Goal: Task Accomplishment & Management: Use online tool/utility

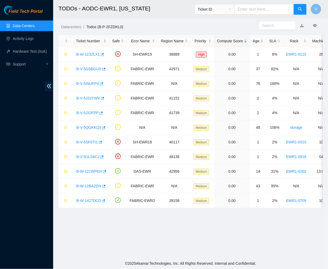
click at [85, 7] on h2 "TODOs - AODC-EWR1, [US_STATE]" at bounding box center [170, 8] width 222 height 17
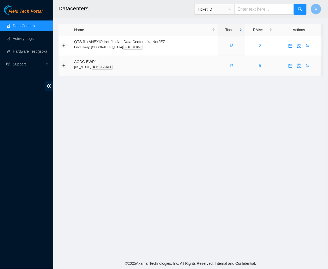
click at [231, 64] on link "17" at bounding box center [232, 66] width 4 height 4
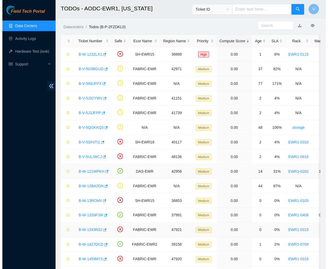
scroll to position [48, 0]
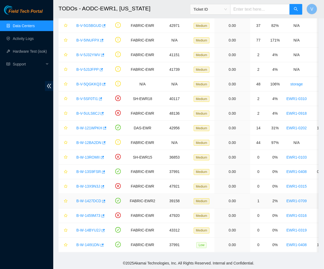
click at [87, 199] on link "B-W-1427DCD" at bounding box center [88, 201] width 25 height 4
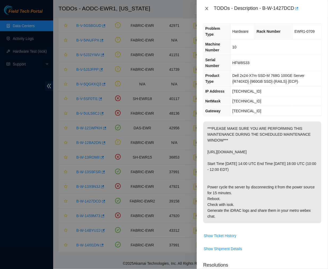
click at [207, 7] on icon "close" at bounding box center [207, 8] width 4 height 4
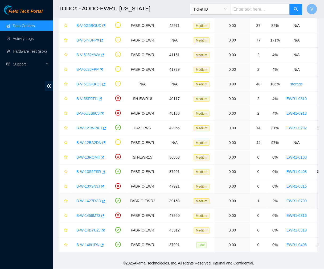
click at [96, 199] on link "B-W-1427DCD" at bounding box center [88, 201] width 25 height 4
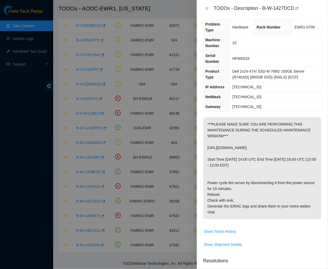
scroll to position [5, 0]
click at [206, 6] on icon "close" at bounding box center [207, 8] width 4 height 4
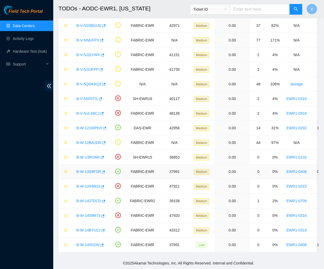
click at [89, 170] on link "B-W-13S9FSR" at bounding box center [88, 172] width 24 height 4
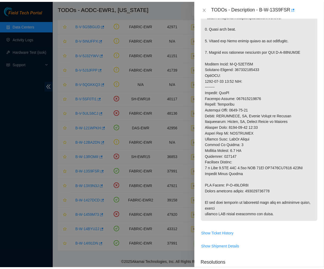
scroll to position [195, 0]
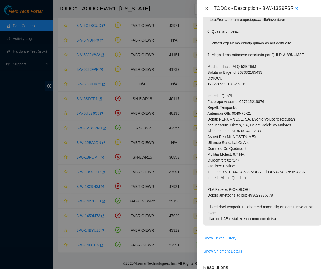
click at [207, 9] on icon "close" at bounding box center [207, 8] width 3 height 3
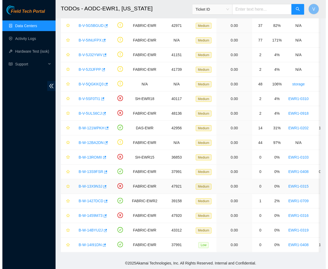
scroll to position [89, 0]
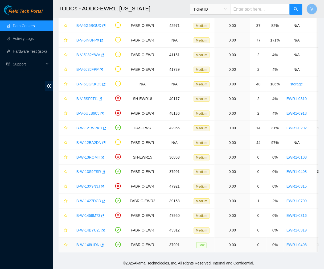
click at [91, 243] on link "B-W-14I91DN" at bounding box center [87, 245] width 23 height 4
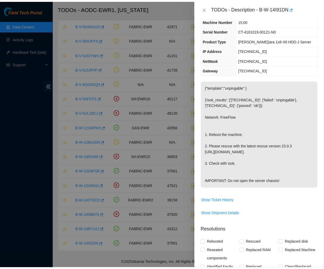
scroll to position [27, 0]
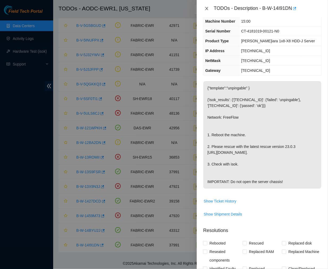
click at [208, 7] on icon "close" at bounding box center [207, 8] width 4 height 4
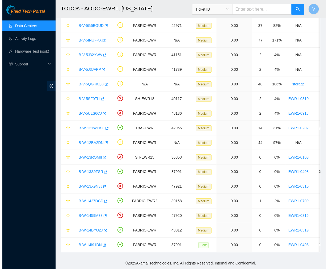
scroll to position [38, 0]
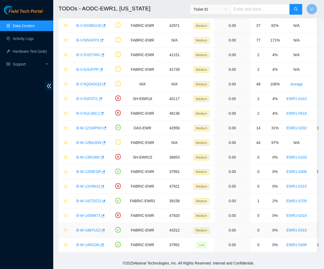
click at [84, 228] on link "B-W-14BYU2J" at bounding box center [88, 230] width 24 height 4
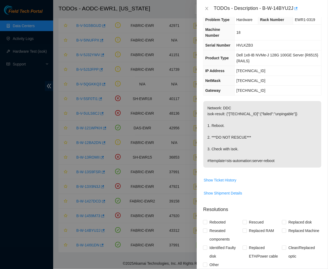
scroll to position [0, 0]
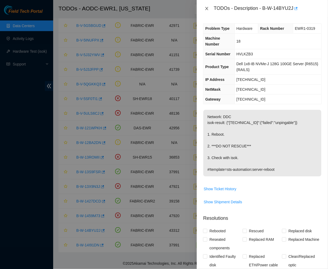
click at [207, 10] on icon "close" at bounding box center [207, 8] width 4 height 4
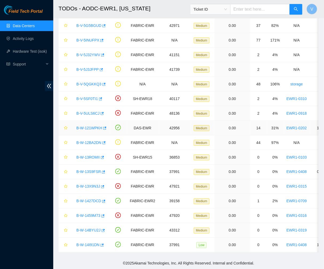
click at [86, 126] on link "B-W-121WPKH" at bounding box center [89, 128] width 26 height 4
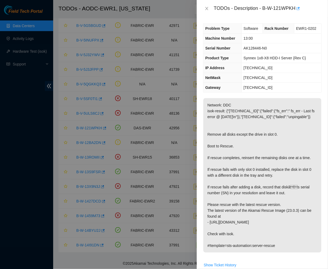
click at [269, 134] on p "Network: DDC isok-result: {"23.56.209.93":{"failed":{"fs_err":" fs_err - Last f…" at bounding box center [262, 175] width 118 height 154
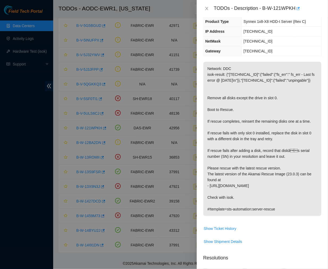
scroll to position [235, 0]
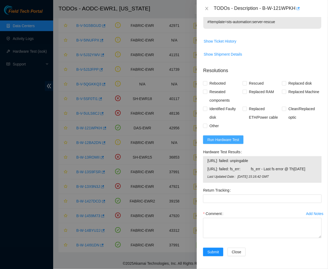
click at [231, 137] on span "Run Hardware Test" at bounding box center [223, 140] width 32 height 6
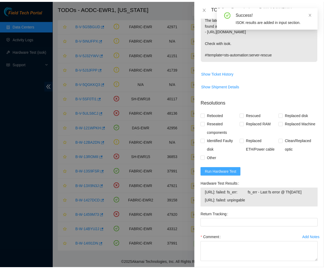
scroll to position [228, 0]
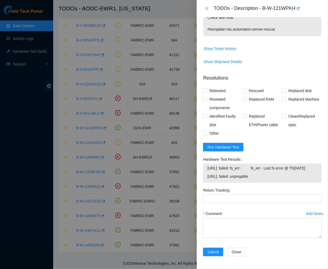
drag, startPoint x: 265, startPoint y: 176, endPoint x: 201, endPoint y: 164, distance: 64.5
click at [201, 164] on div "Hardware Test Results 23.56.209.93: failed: fs_err: fs_err - Last fs error @ Th…" at bounding box center [262, 170] width 123 height 31
copy tbody "23.56.209.93: failed: fs_err: fs_err - Last fs error @ Thu Aug 14 18:41:50 2025…"
click at [206, 9] on icon "close" at bounding box center [207, 8] width 4 height 4
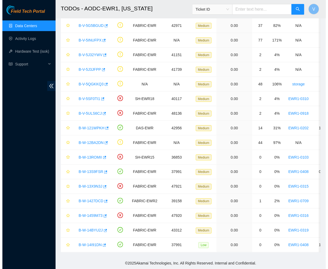
scroll to position [89, 0]
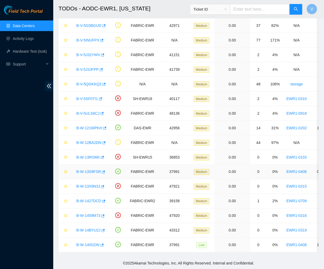
click at [85, 170] on link "B-W-13S9FSR" at bounding box center [88, 172] width 24 height 4
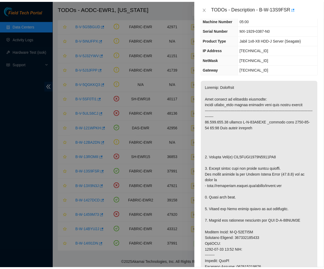
scroll to position [0, 0]
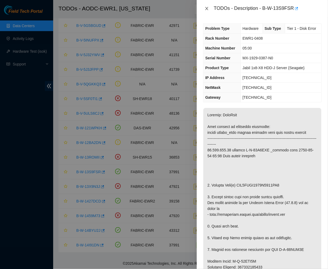
click at [208, 7] on icon "close" at bounding box center [207, 8] width 4 height 4
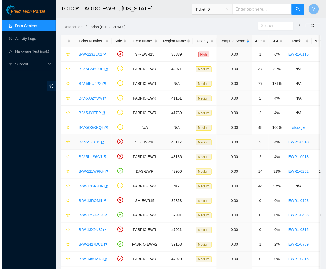
scroll to position [48, 0]
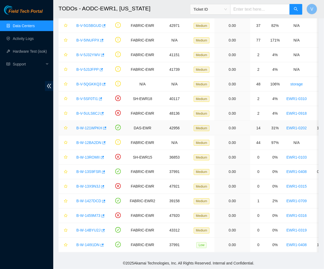
click at [92, 126] on link "B-W-121WPKH" at bounding box center [89, 128] width 26 height 4
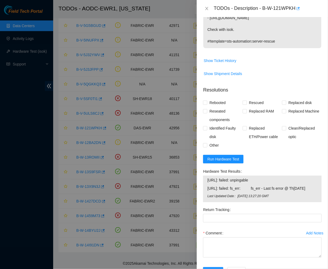
scroll to position [235, 0]
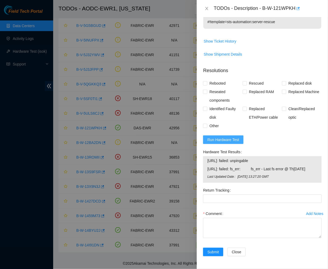
click at [227, 137] on span "Run Hardware Test" at bounding box center [223, 140] width 32 height 6
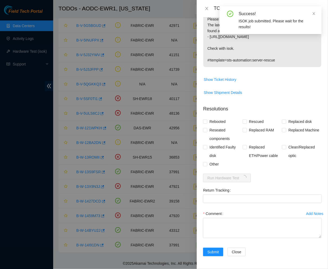
scroll to position [192, 0]
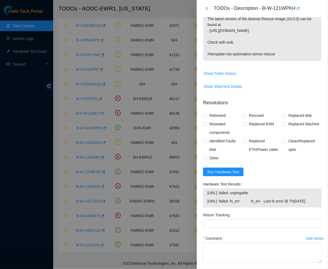
drag, startPoint x: 243, startPoint y: 212, endPoint x: 230, endPoint y: 212, distance: 13.6
click at [230, 204] on span "23.56.209.93: failed: fs_err: fs_err - Last fs error @ Thu Aug 14 18:41:50 2025" at bounding box center [262, 201] width 110 height 6
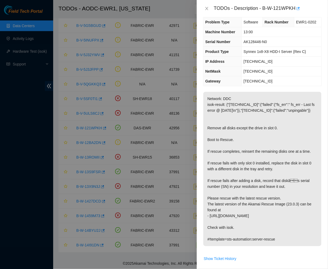
scroll to position [0, 0]
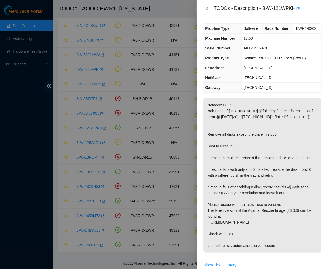
click at [267, 180] on p "Network: DDC isok-result: {"23.56.209.93":{"failed":{"fs_err":" fs_err - Last f…" at bounding box center [262, 175] width 118 height 154
click at [250, 155] on p "Network: DDC isok-result: {"23.56.209.93":{"failed":{"fs_err":" fs_err - Last f…" at bounding box center [262, 175] width 118 height 154
click at [268, 219] on p "Network: DDC isok-result: {"23.56.209.93":{"failed":{"fs_err":" fs_err - Last f…" at bounding box center [262, 175] width 118 height 154
click at [317, 6] on div "TODOs - Description - B-W-121WPKH" at bounding box center [268, 8] width 108 height 9
